Goal: Task Accomplishment & Management: Manage account settings

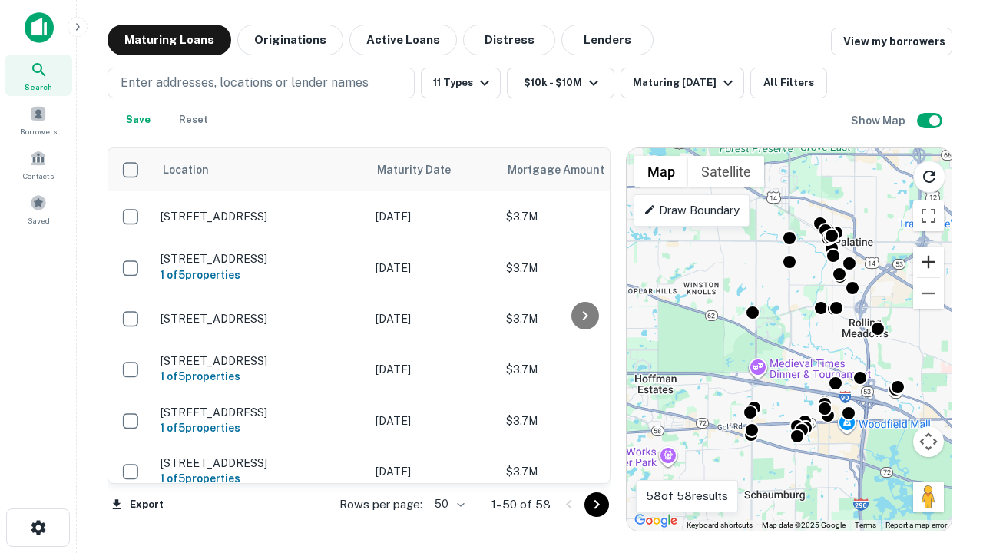
click at [929, 262] on button "Zoom in" at bounding box center [928, 262] width 31 height 31
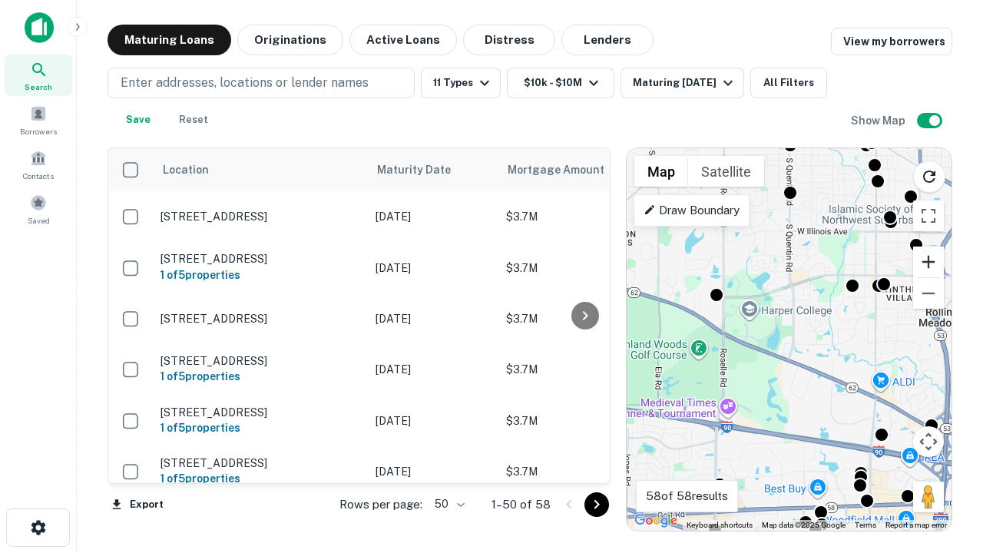
click at [929, 262] on button "Zoom in" at bounding box center [928, 262] width 31 height 31
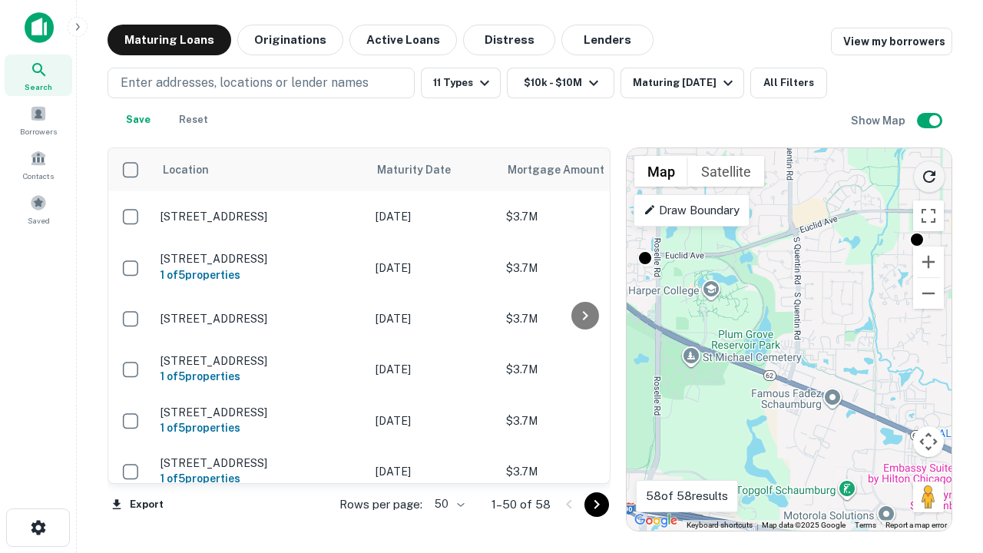
click at [929, 174] on icon "Reload search area" at bounding box center [929, 176] width 18 height 18
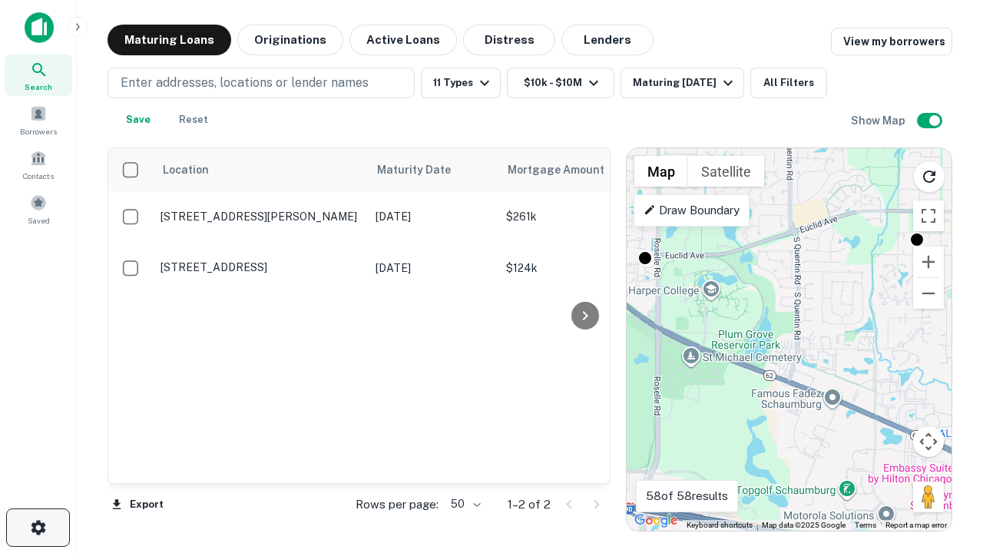
click at [38, 528] on icon "button" at bounding box center [38, 527] width 18 height 18
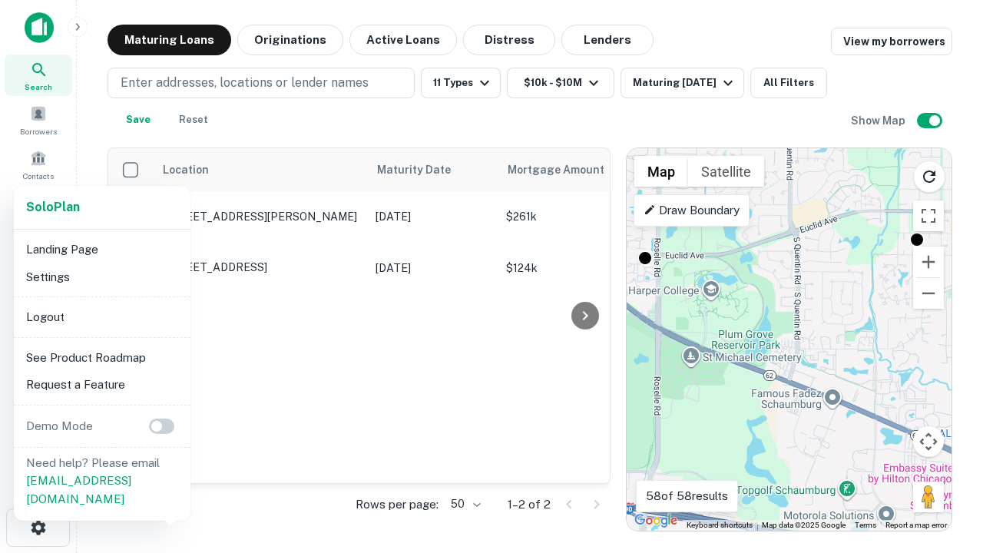
click at [101, 316] on li "Logout" at bounding box center [102, 317] width 164 height 28
